Goal: Use online tool/utility: Utilize a website feature to perform a specific function

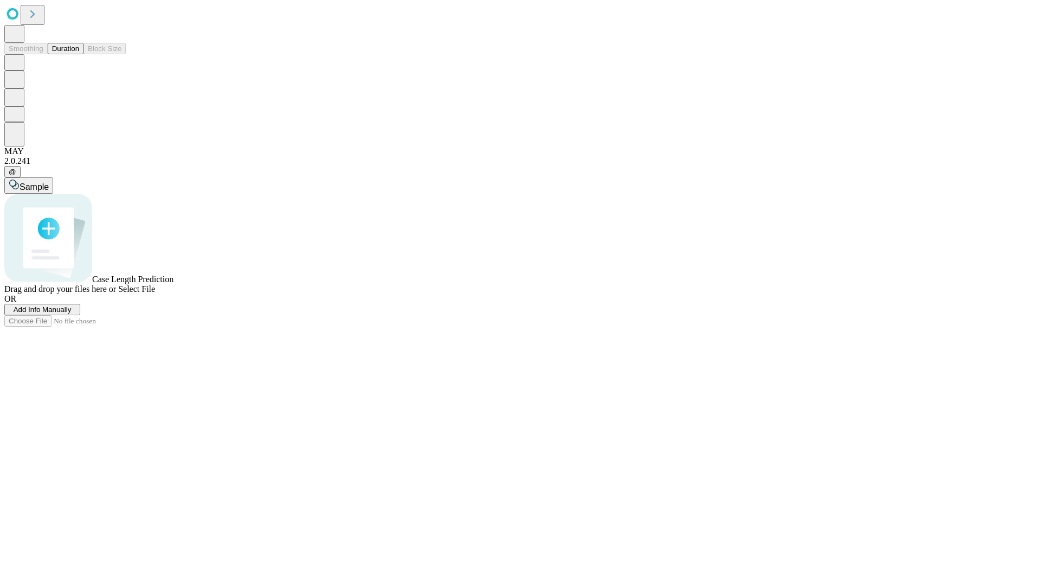
click at [79, 54] on button "Duration" at bounding box center [66, 48] width 36 height 11
click at [72, 313] on span "Add Info Manually" at bounding box center [43, 309] width 58 height 8
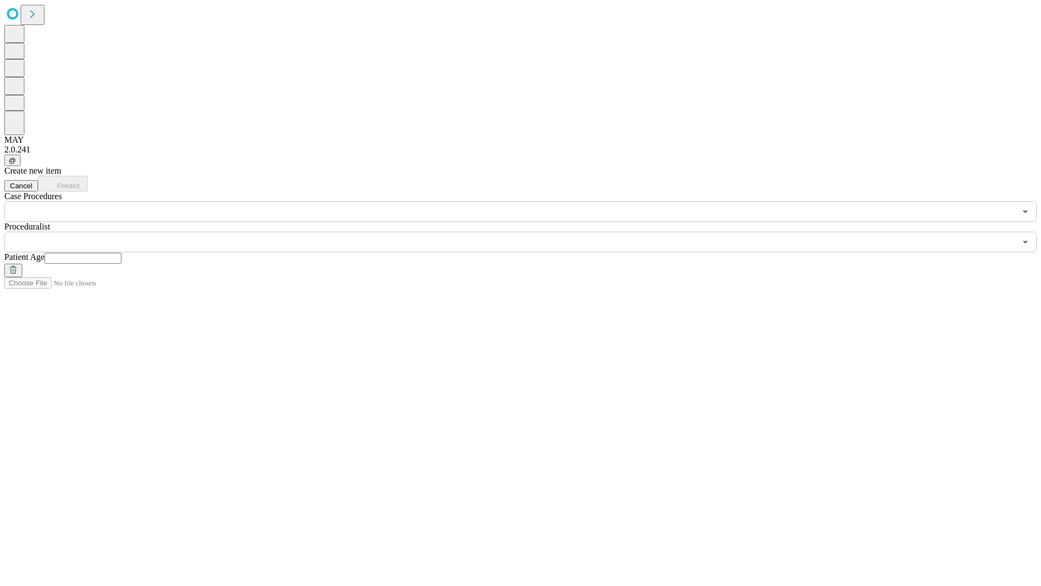
click at [121, 253] on input "text" at bounding box center [82, 258] width 77 height 11
type input "*"
click at [528, 232] on input "text" at bounding box center [510, 242] width 1012 height 21
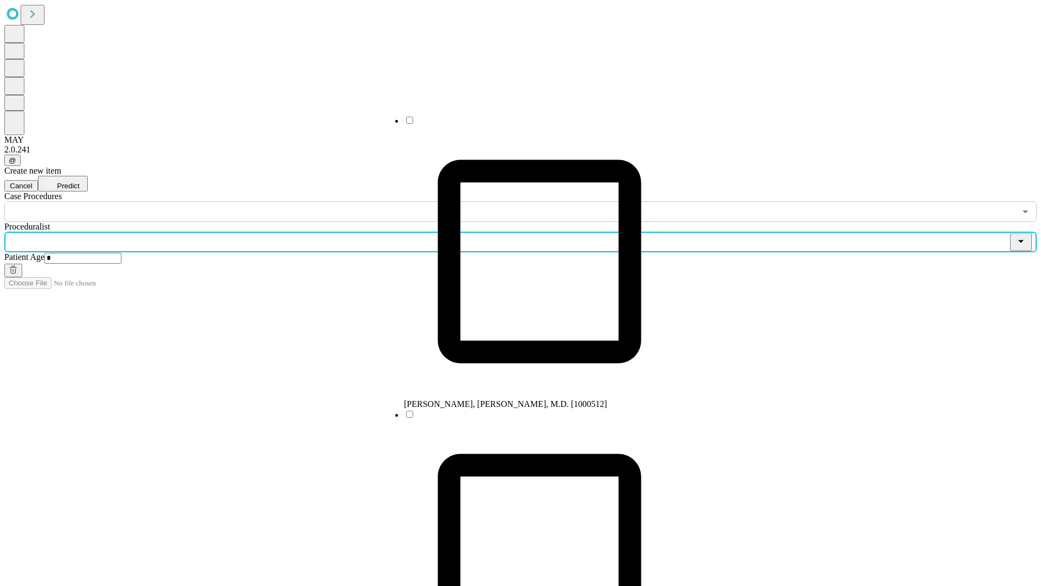
click at [529, 124] on li "[PERSON_NAME], [PERSON_NAME], M.D. [1000512]" at bounding box center [539, 262] width 271 height 294
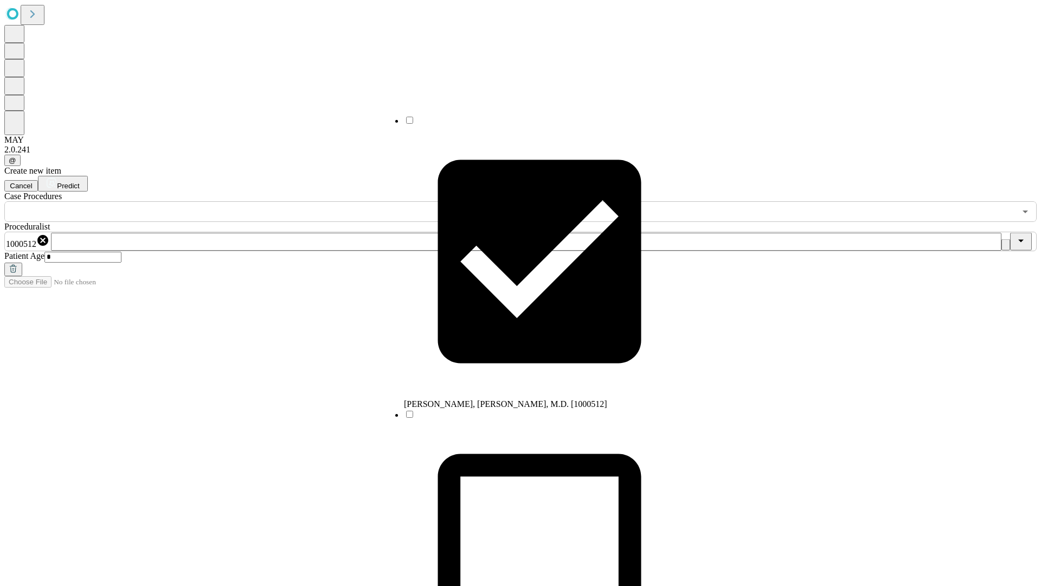
click at [228, 201] on input "text" at bounding box center [510, 211] width 1012 height 21
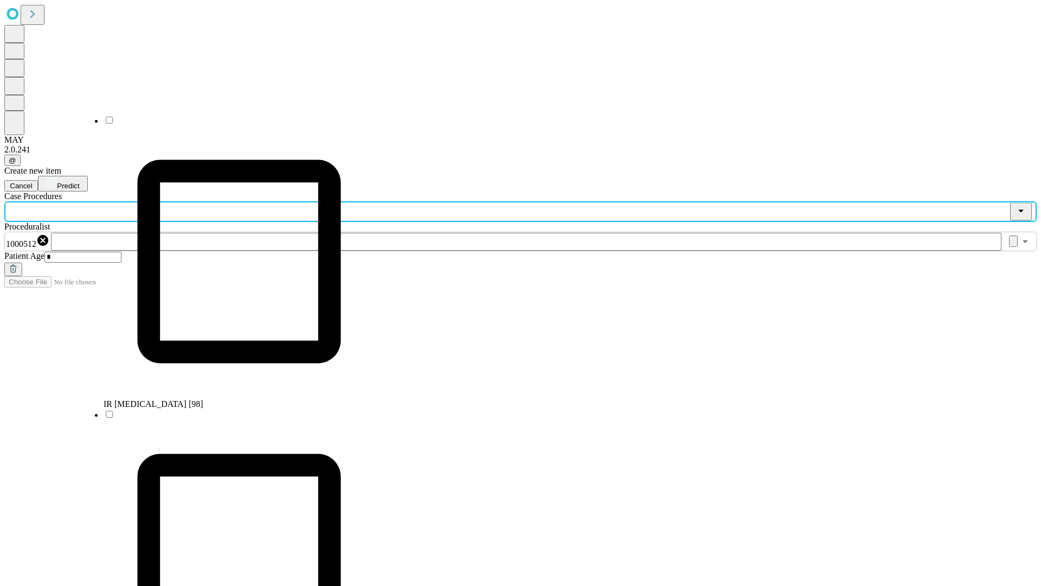
click at [228, 124] on li "IR [MEDICAL_DATA] [98]" at bounding box center [239, 262] width 271 height 294
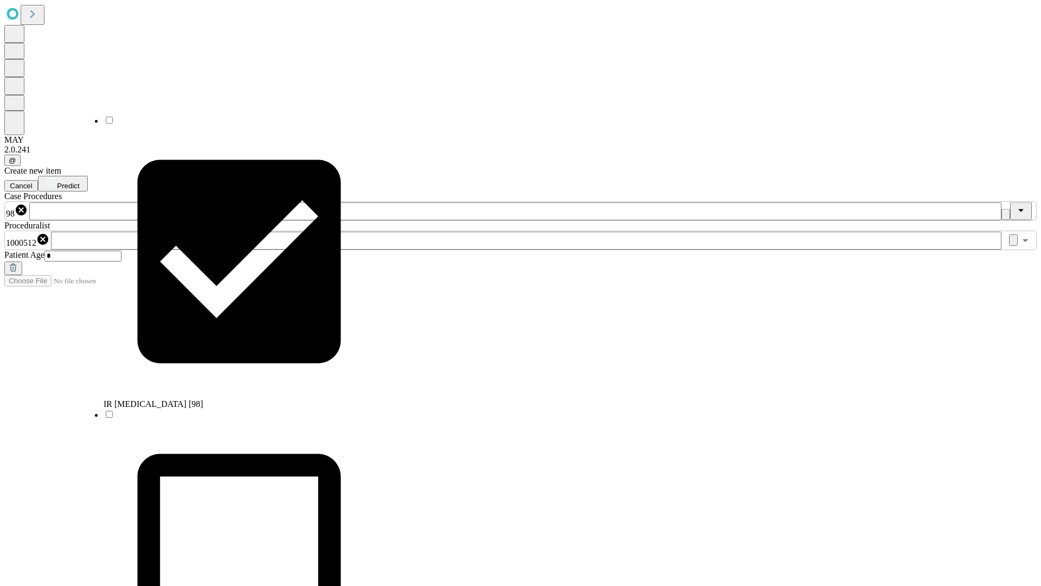
click at [79, 182] on span "Predict" at bounding box center [68, 186] width 22 height 8
